Goal: Task Accomplishment & Management: Manage account settings

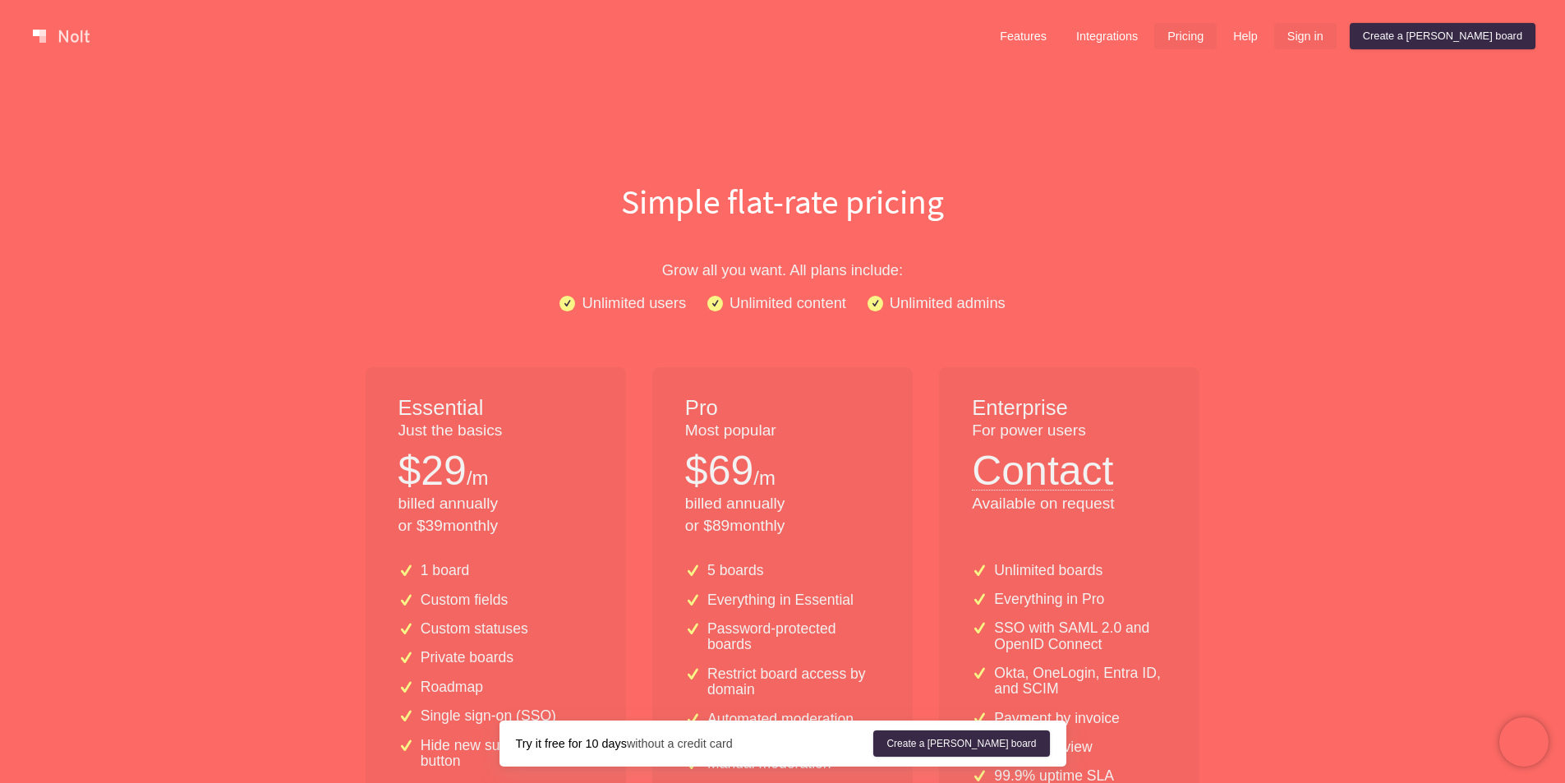
click at [1249, 34] on link "Sign in" at bounding box center [1305, 36] width 62 height 26
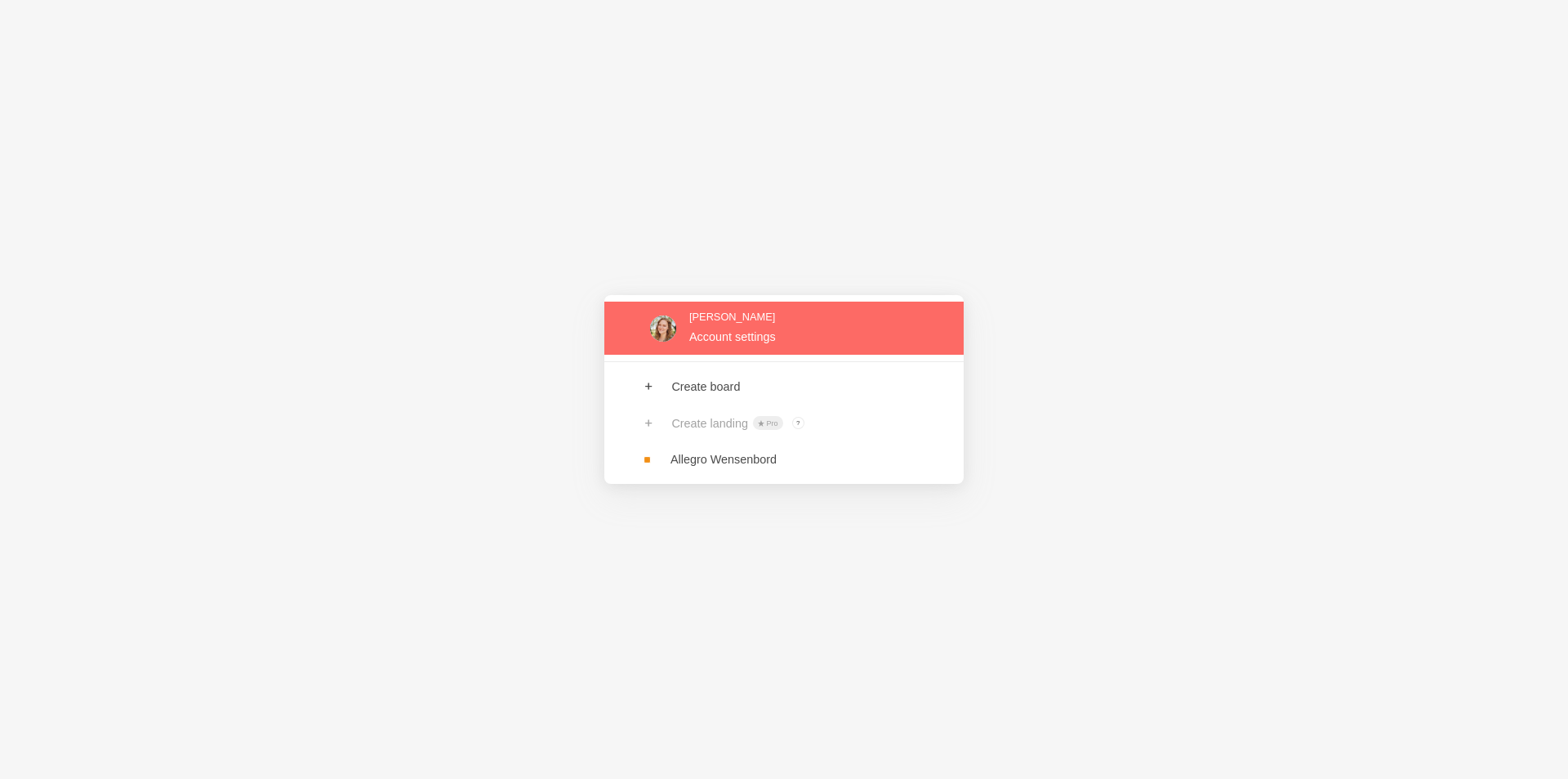
click at [694, 340] on link at bounding box center [784, 327] width 359 height 53
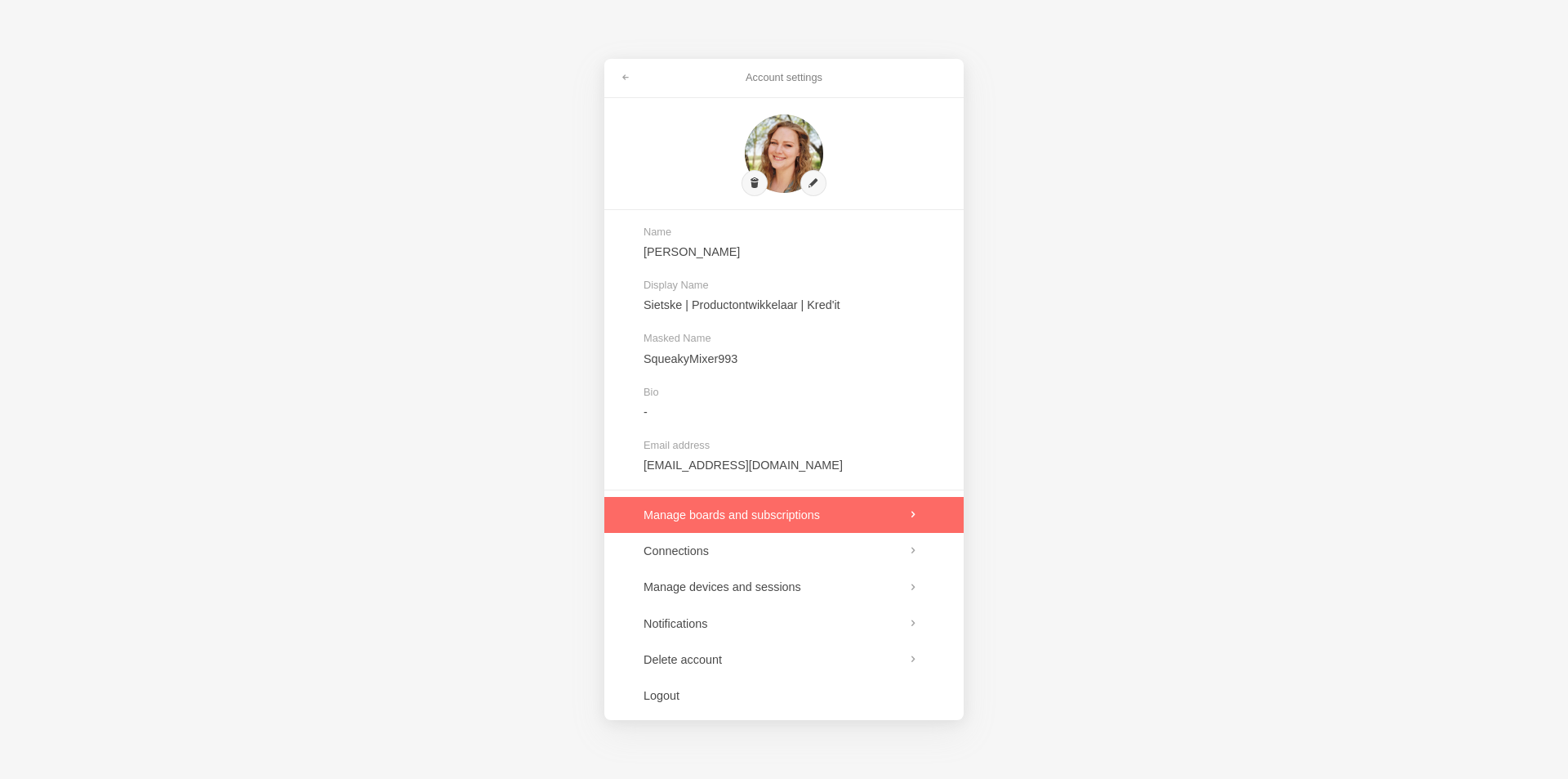
click at [722, 512] on link at bounding box center [784, 515] width 359 height 36
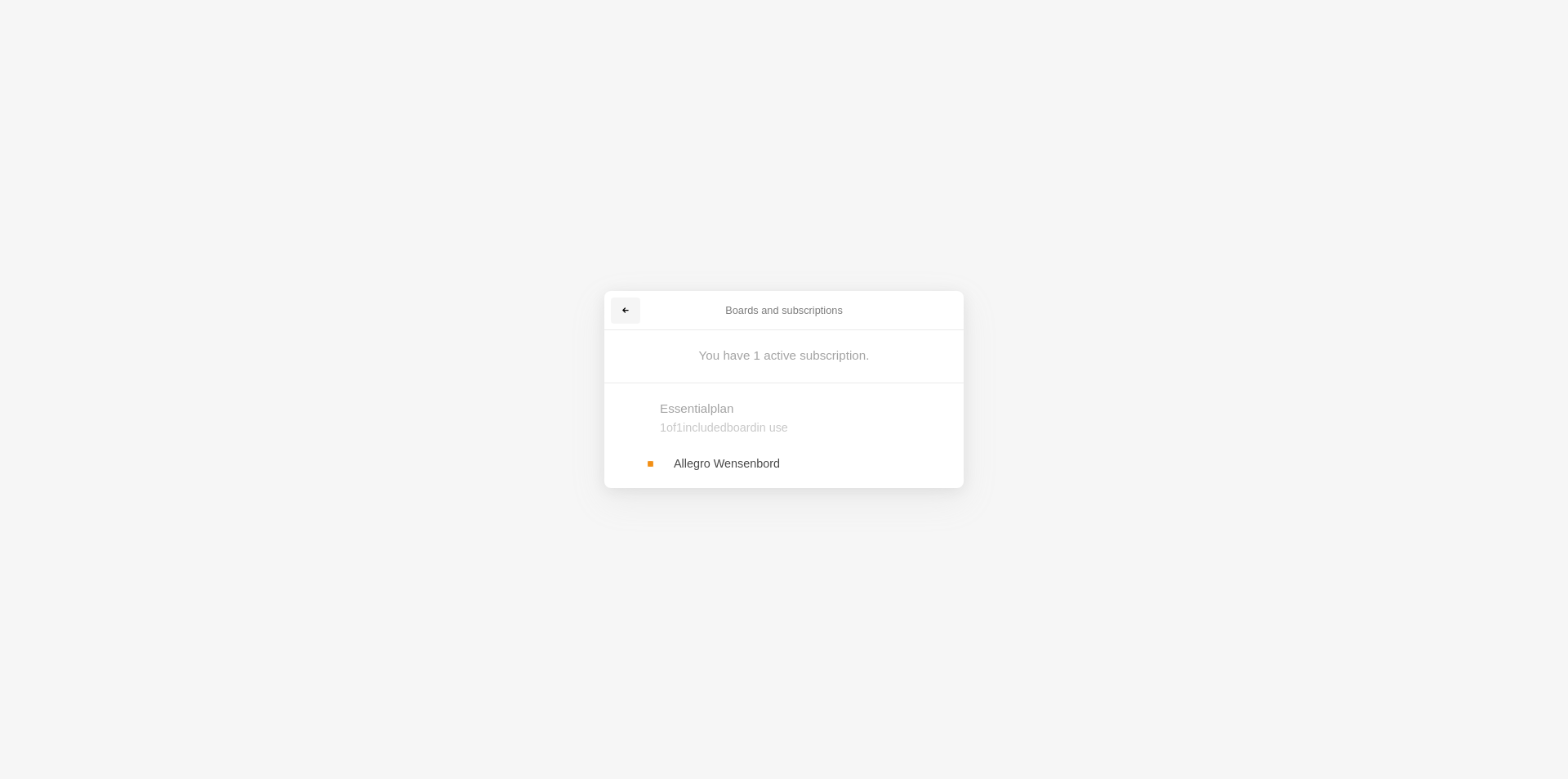
click at [628, 308] on span at bounding box center [625, 310] width 10 height 10
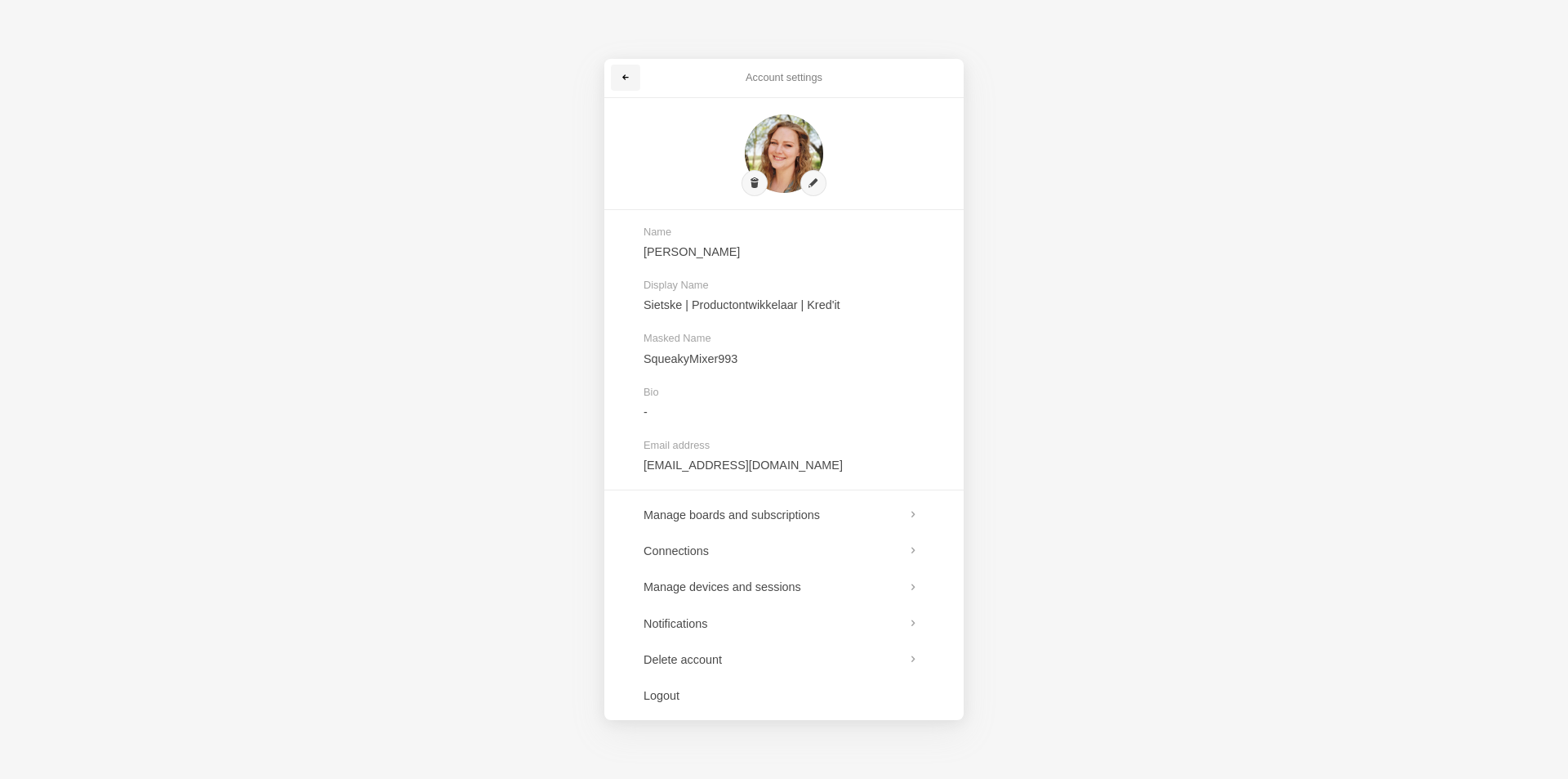
click at [623, 76] on span at bounding box center [625, 78] width 10 height 10
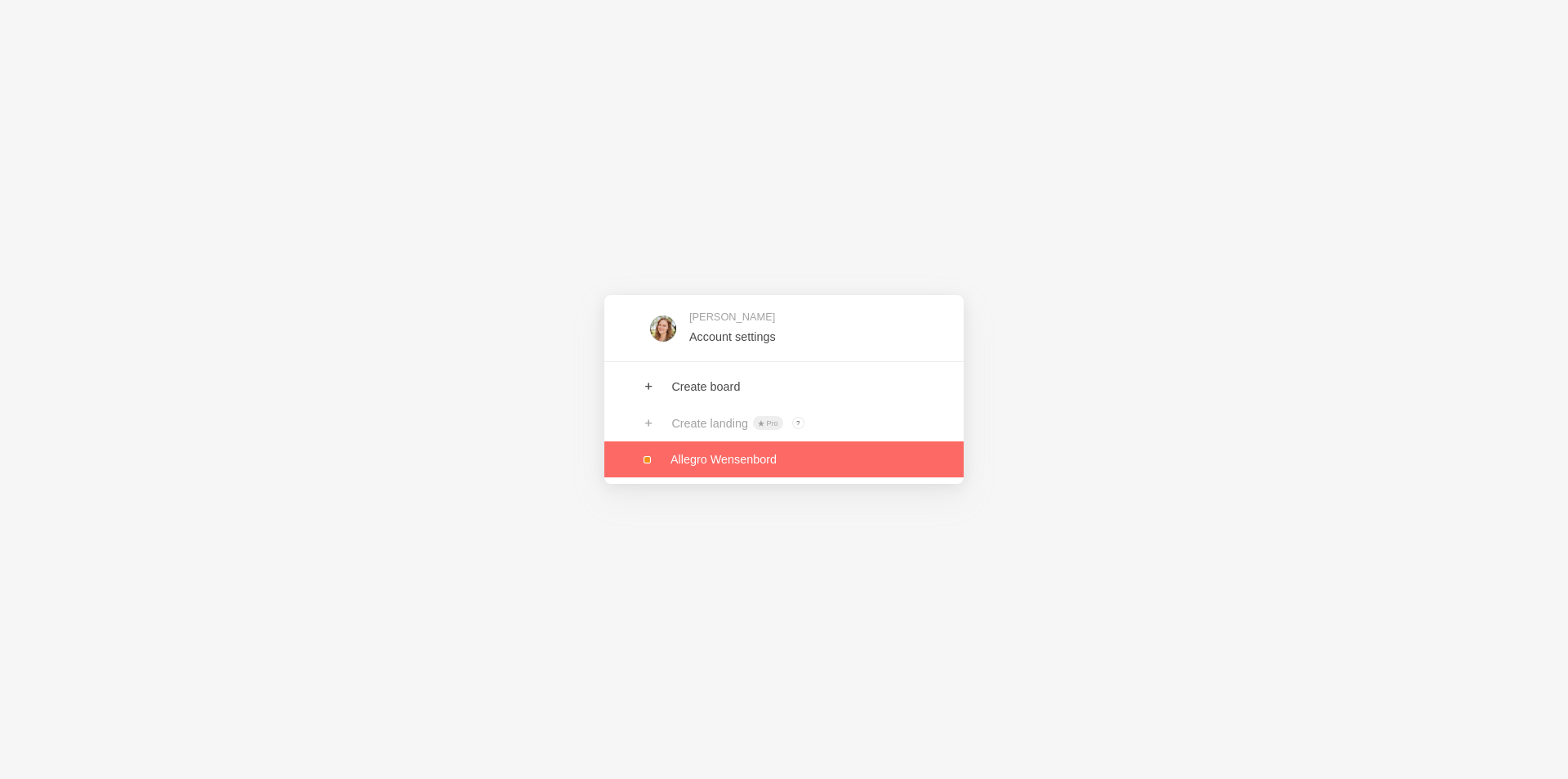
click at [694, 456] on link at bounding box center [784, 460] width 359 height 36
